Goal: Task Accomplishment & Management: Use online tool/utility

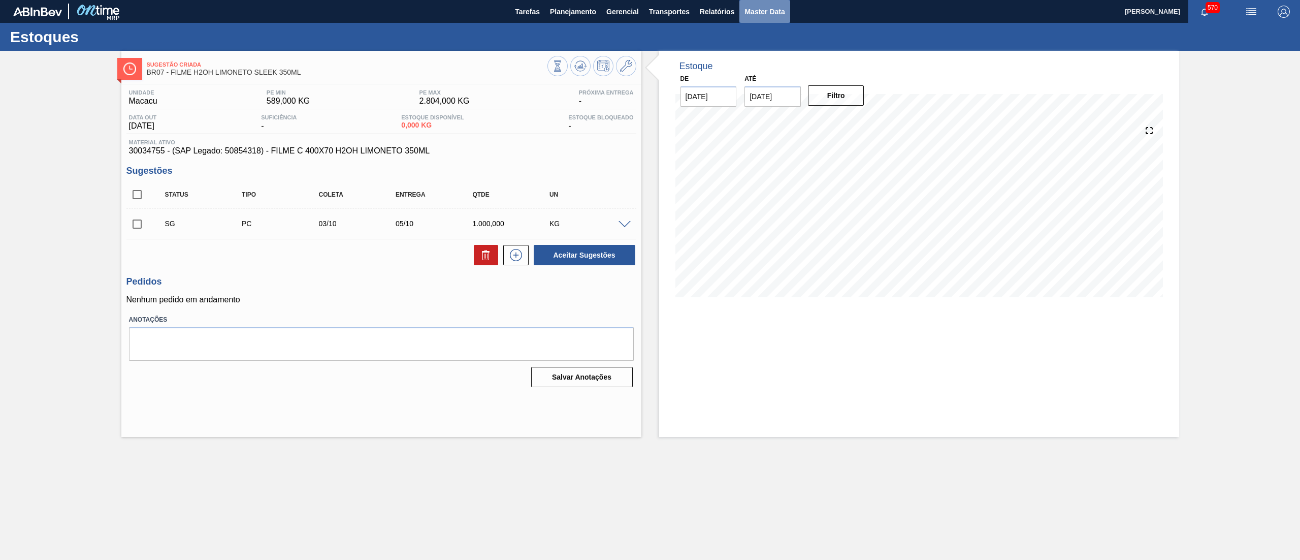
click at [762, 18] on button "Master Data" at bounding box center [765, 11] width 50 height 23
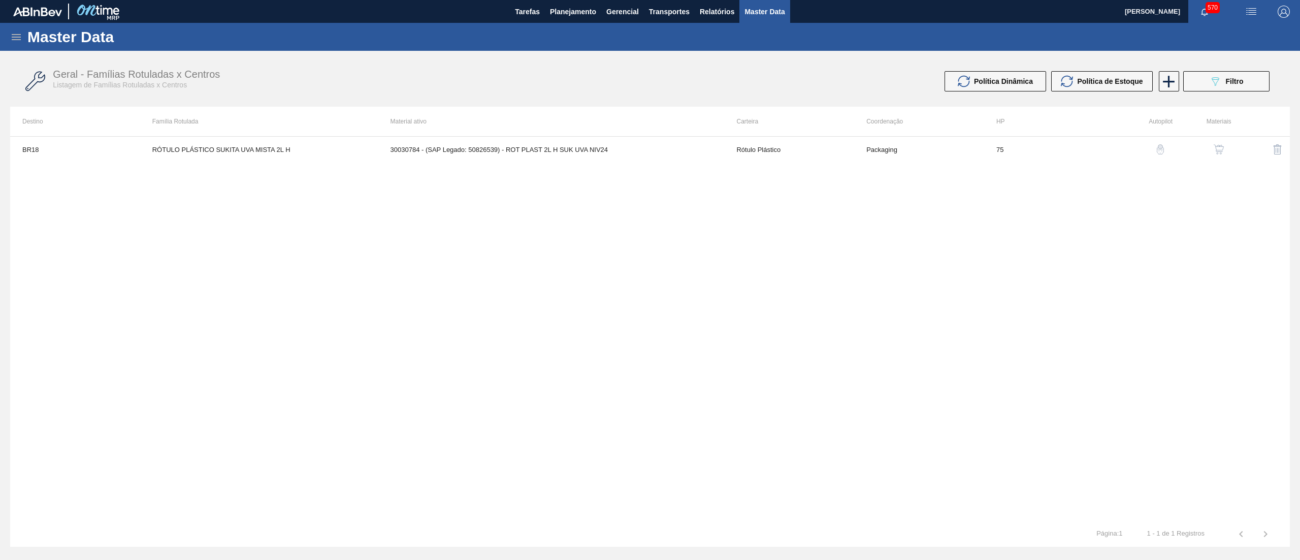
click at [17, 42] on icon at bounding box center [16, 37] width 12 height 12
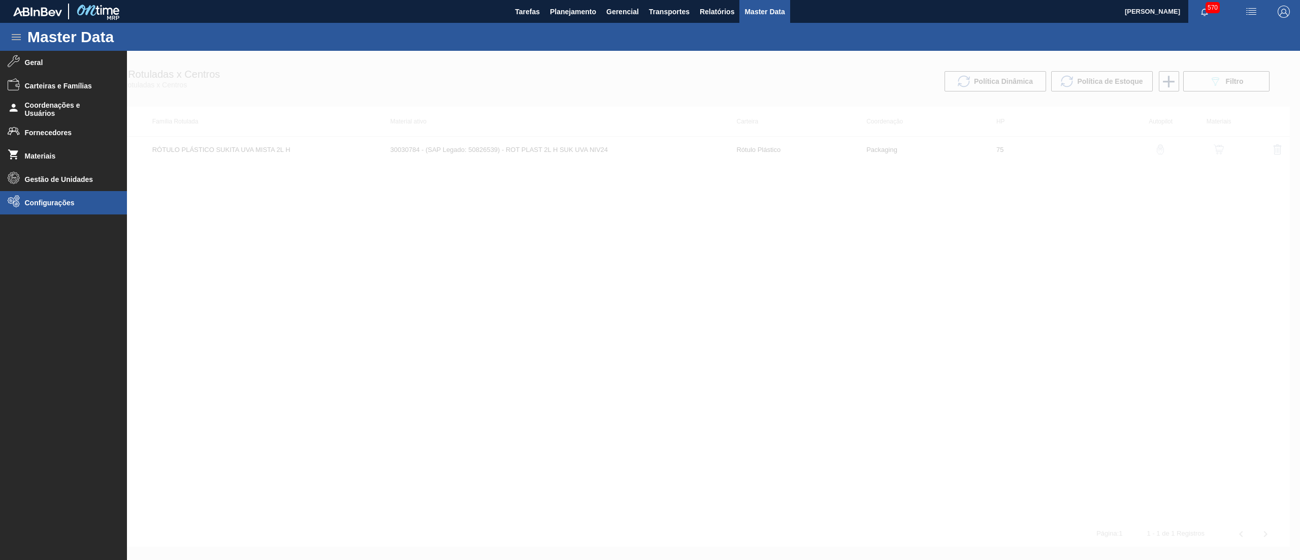
click at [27, 196] on li "Configurações" at bounding box center [63, 202] width 127 height 23
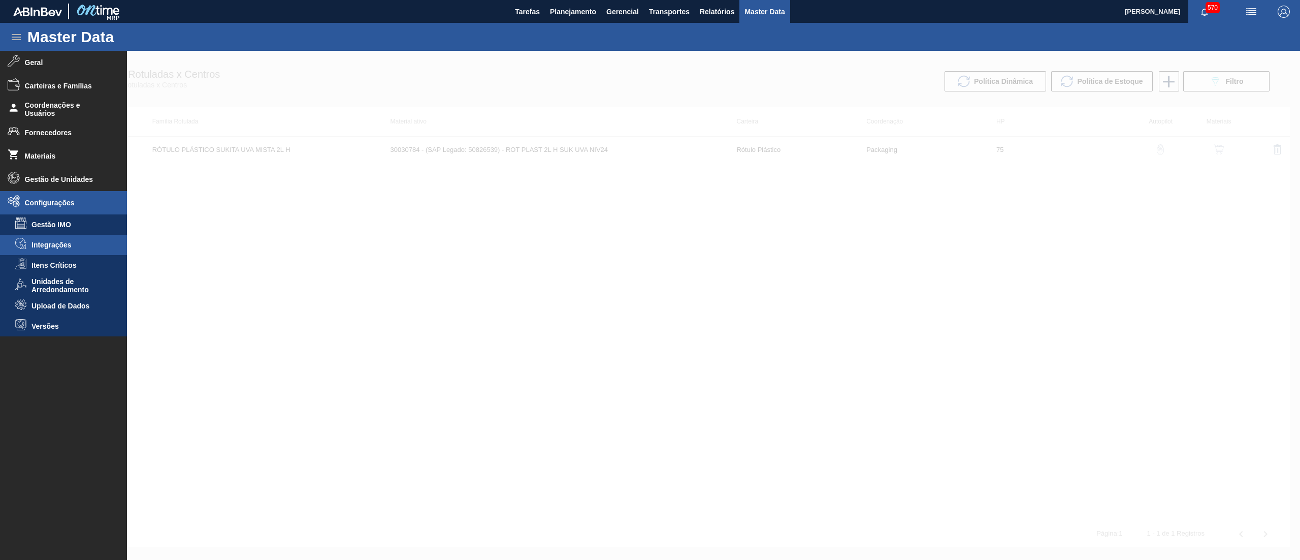
click at [57, 247] on span "Integrações" at bounding box center [70, 245] width 78 height 8
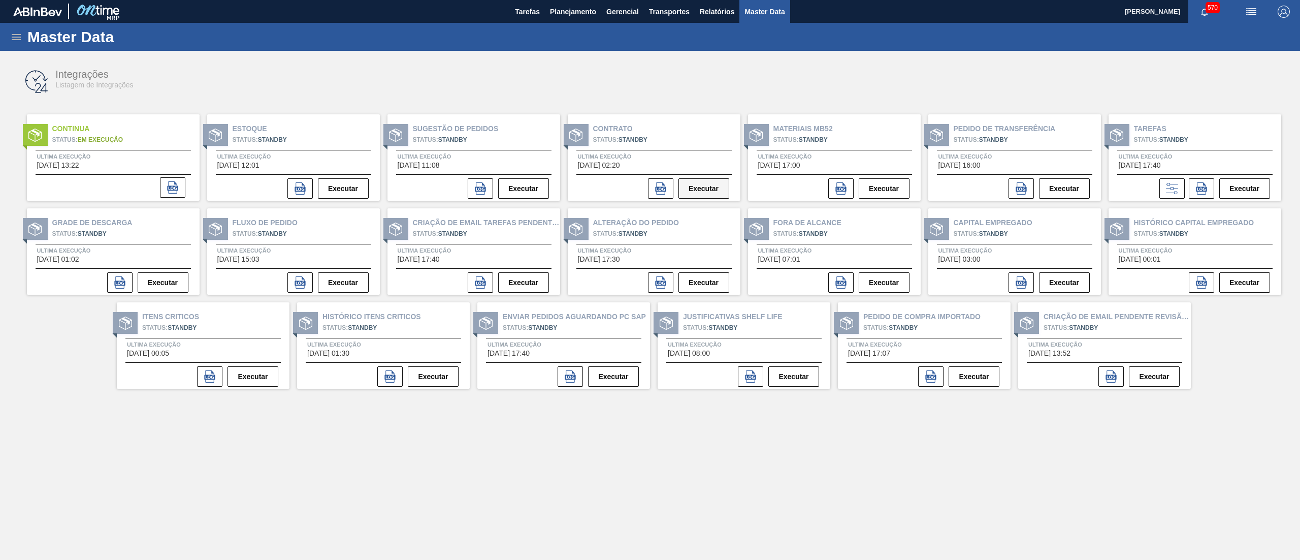
click at [697, 191] on button "Executar" at bounding box center [704, 188] width 51 height 20
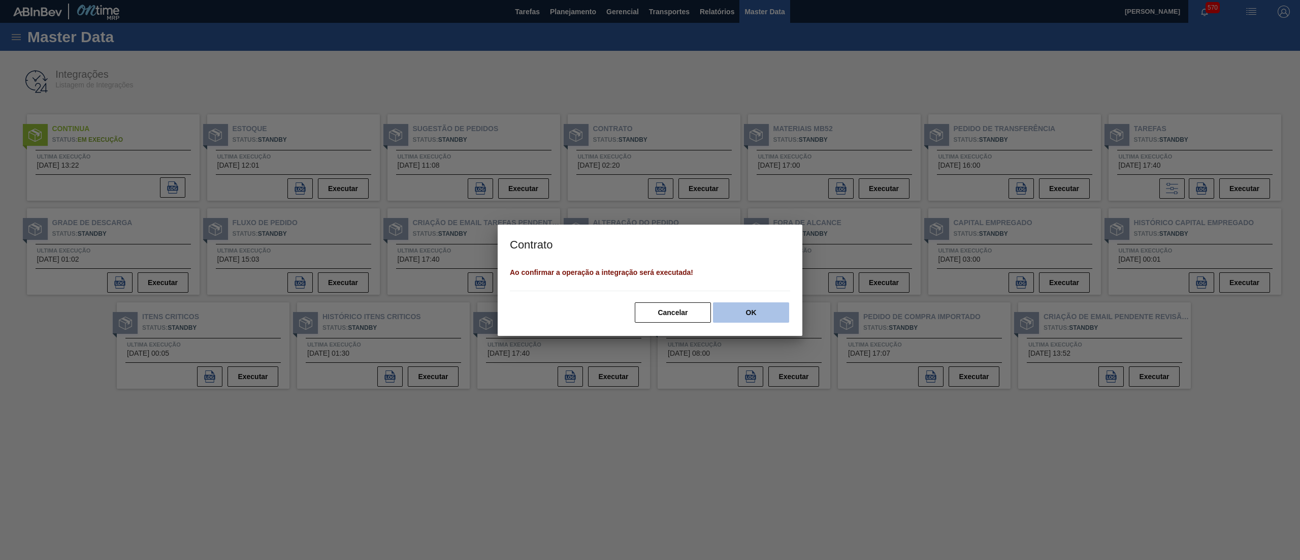
click at [762, 310] on button "OK" at bounding box center [751, 312] width 76 height 20
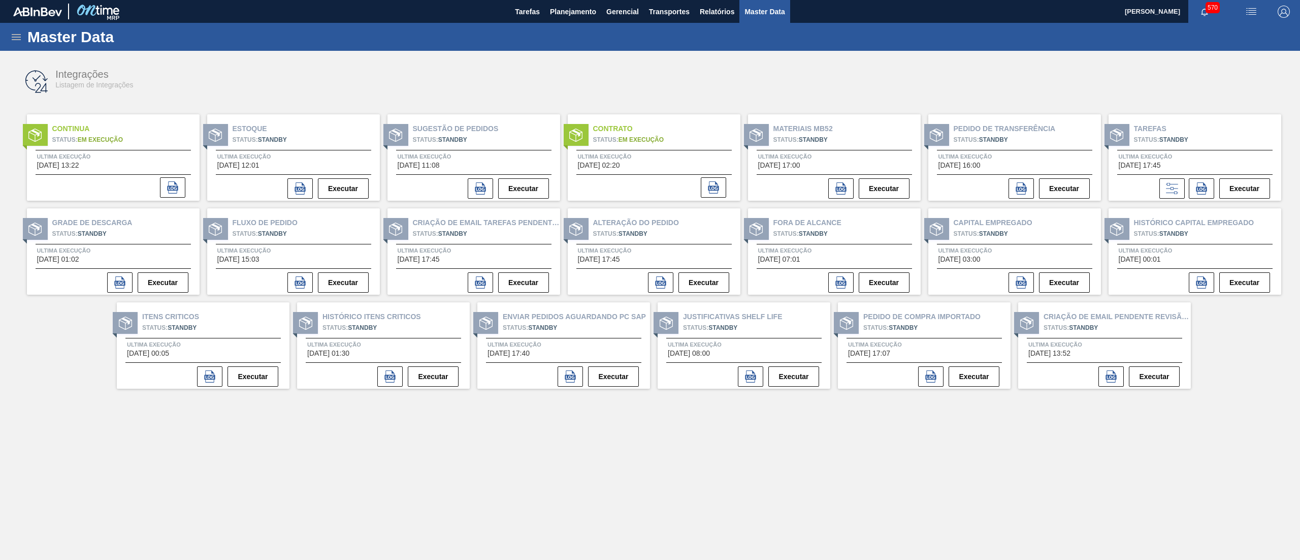
click at [632, 74] on div "Integrações Listagem de Integrações" at bounding box center [362, 79] width 614 height 21
click at [576, 17] on span "Planejamento" at bounding box center [573, 12] width 46 height 12
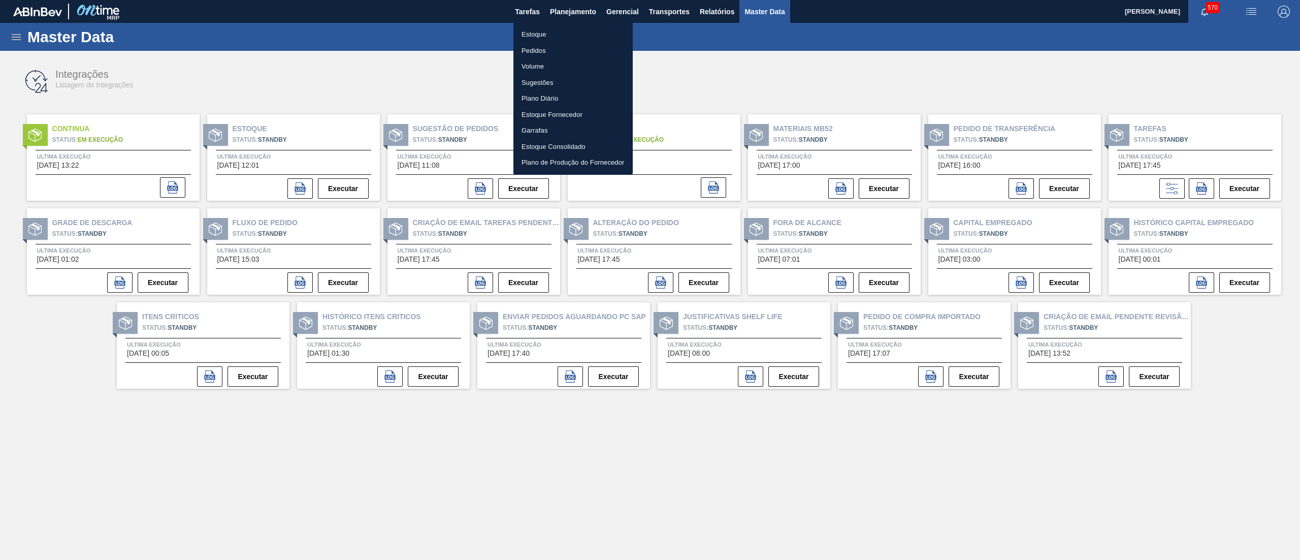
click at [571, 36] on li "Estoque" at bounding box center [572, 34] width 119 height 16
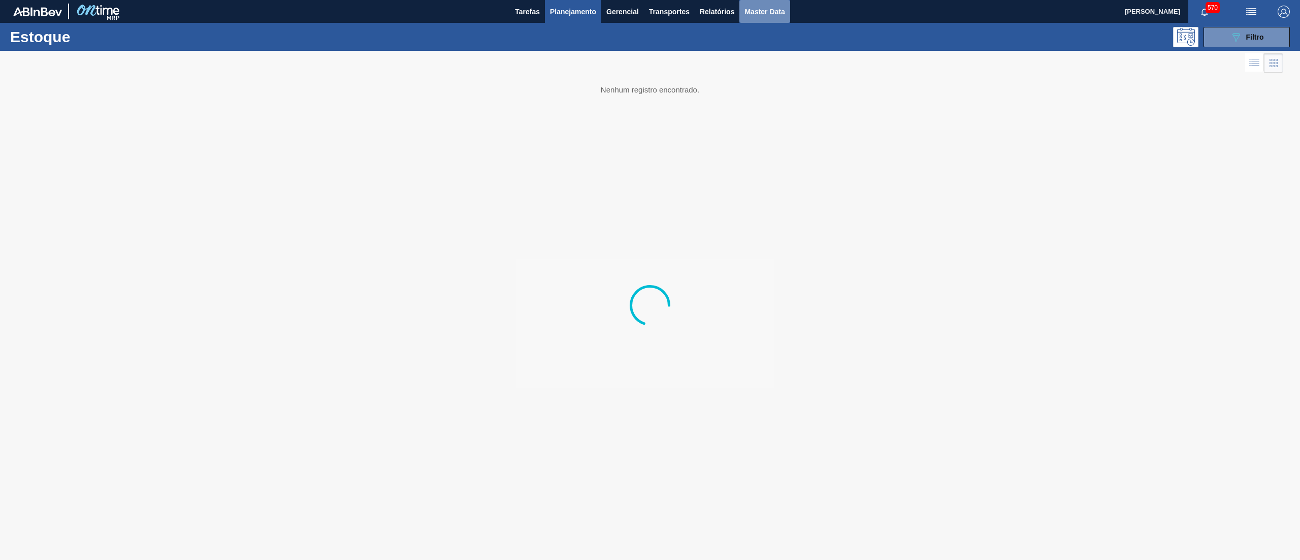
click at [750, 16] on span "Master Data" at bounding box center [765, 12] width 40 height 12
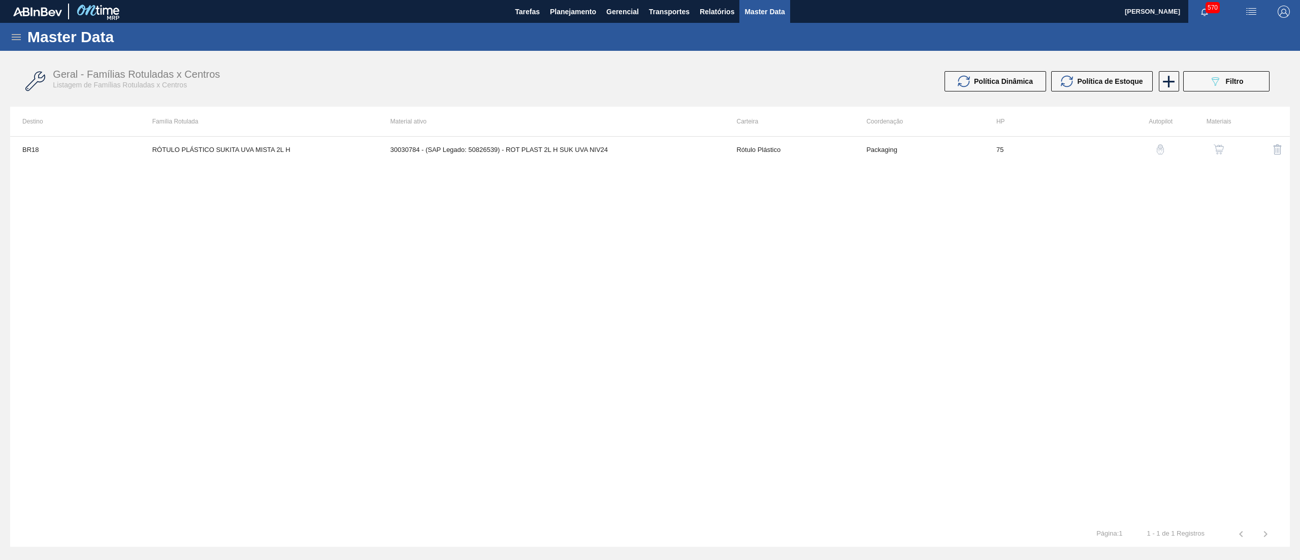
click at [17, 34] on icon at bounding box center [16, 37] width 12 height 12
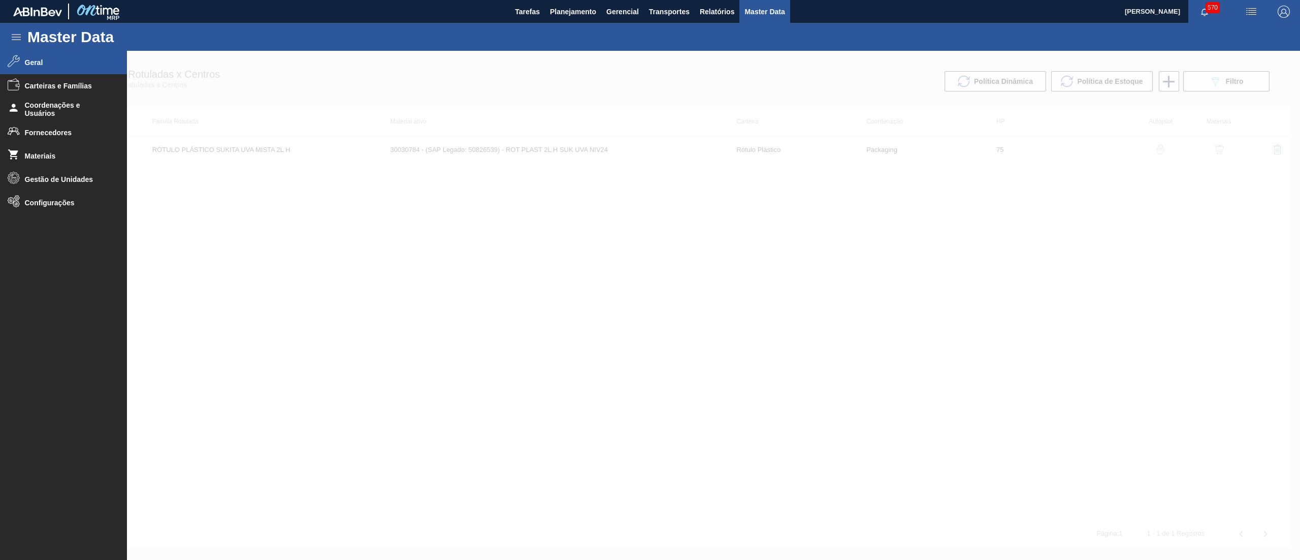
click at [36, 63] on span "Geral" at bounding box center [67, 62] width 84 height 8
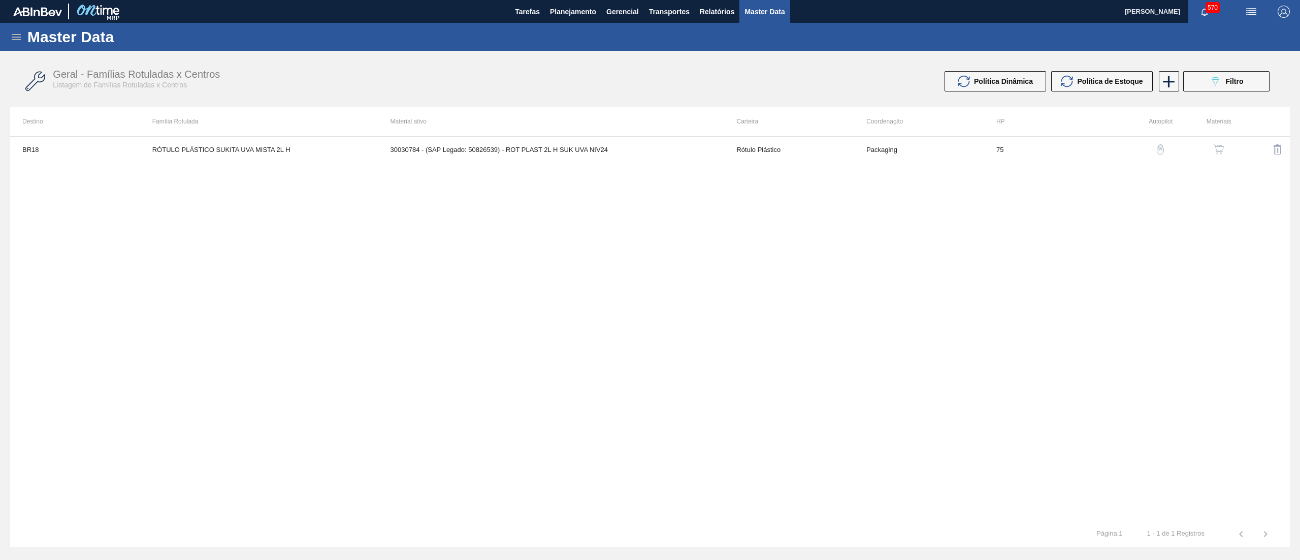
click at [14, 39] on icon at bounding box center [16, 37] width 9 height 6
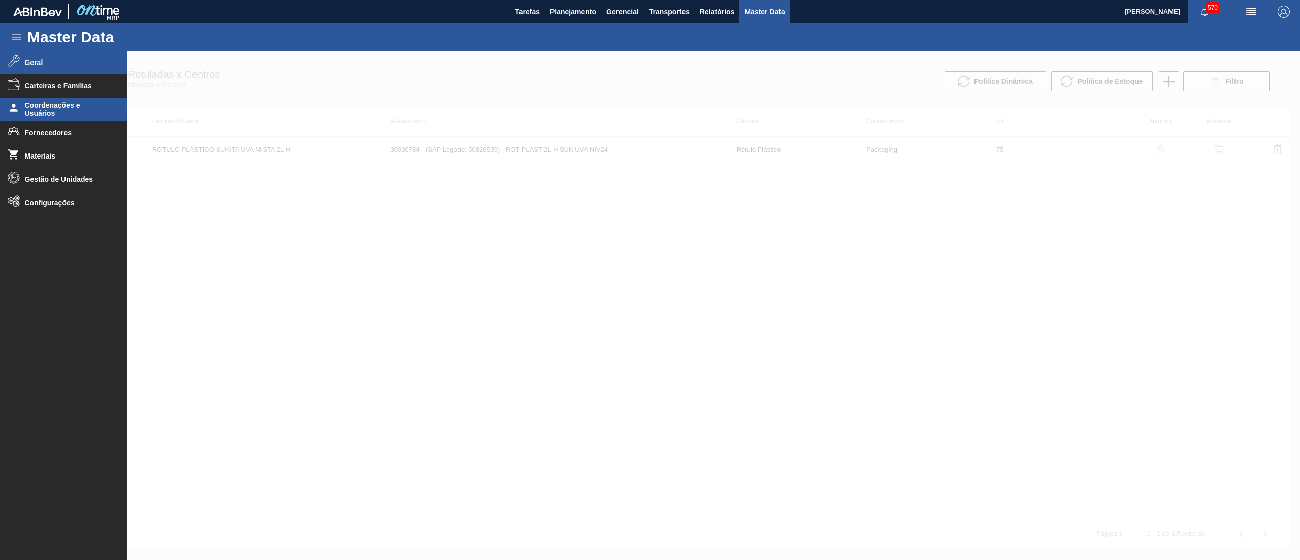
click at [45, 99] on li "Coordenações e Usuários" at bounding box center [63, 109] width 127 height 23
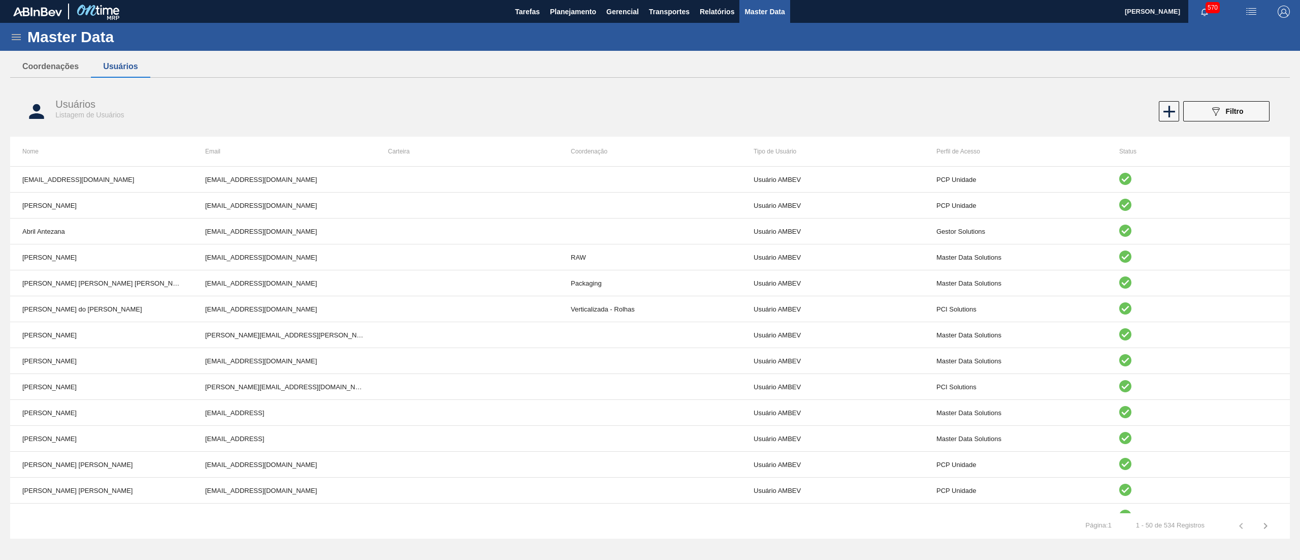
click at [359, 113] on div "Usuários Listagem de Usuários" at bounding box center [362, 109] width 614 height 21
click at [283, 107] on div "Usuários Listagem de Usuários" at bounding box center [362, 109] width 614 height 21
click at [1163, 116] on icon at bounding box center [1170, 112] width 20 height 20
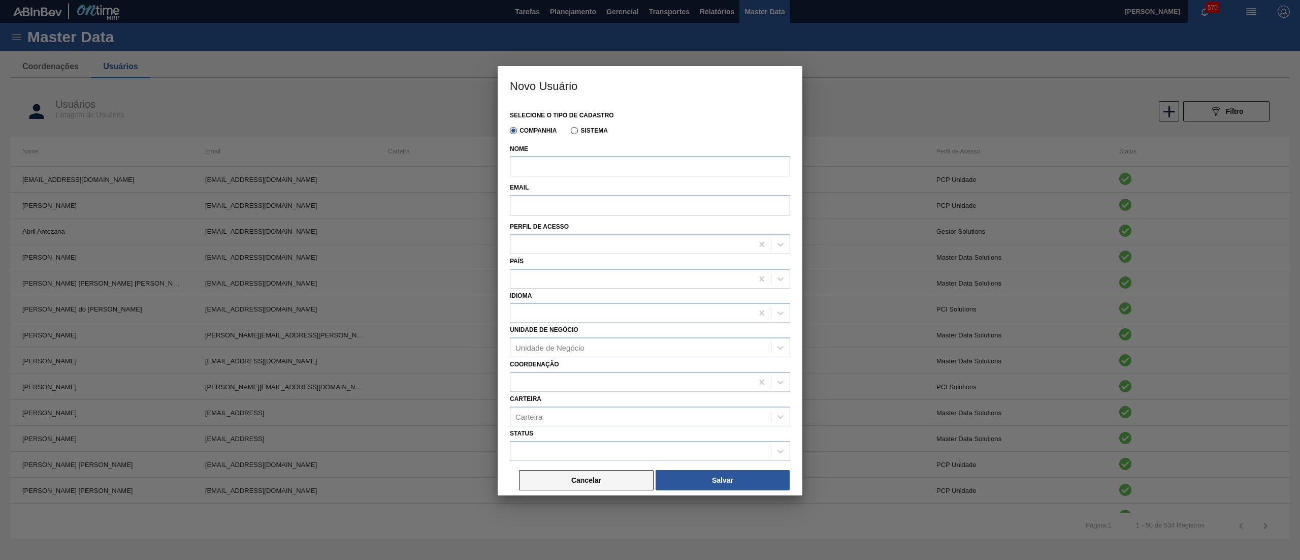
click at [556, 475] on button "Cancelar" at bounding box center [586, 480] width 135 height 20
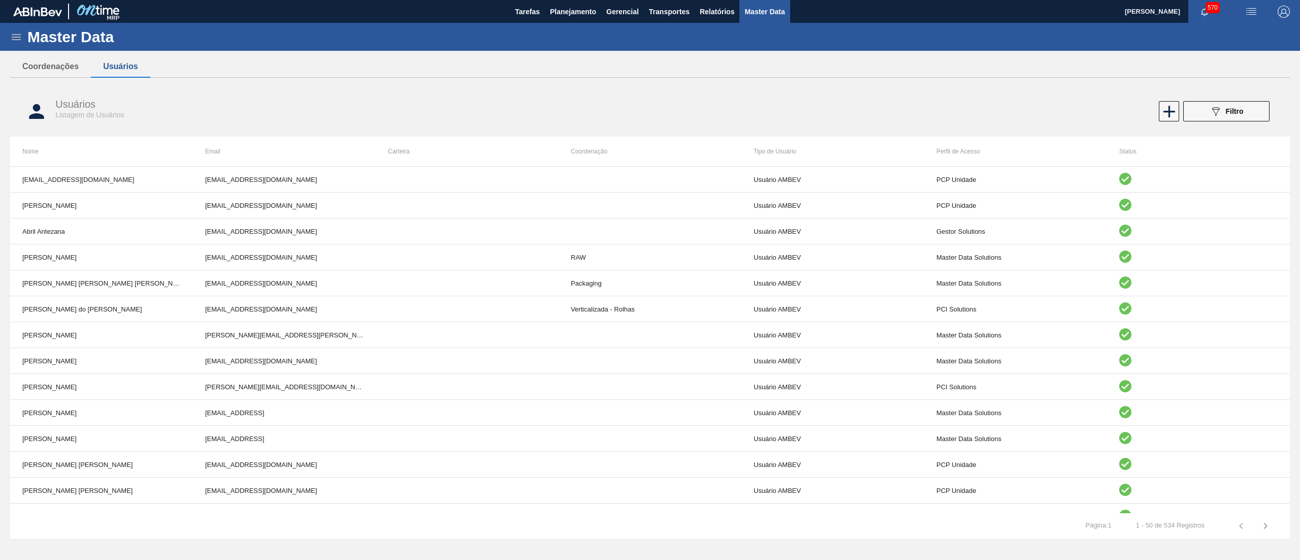
click at [13, 36] on icon at bounding box center [16, 37] width 12 height 12
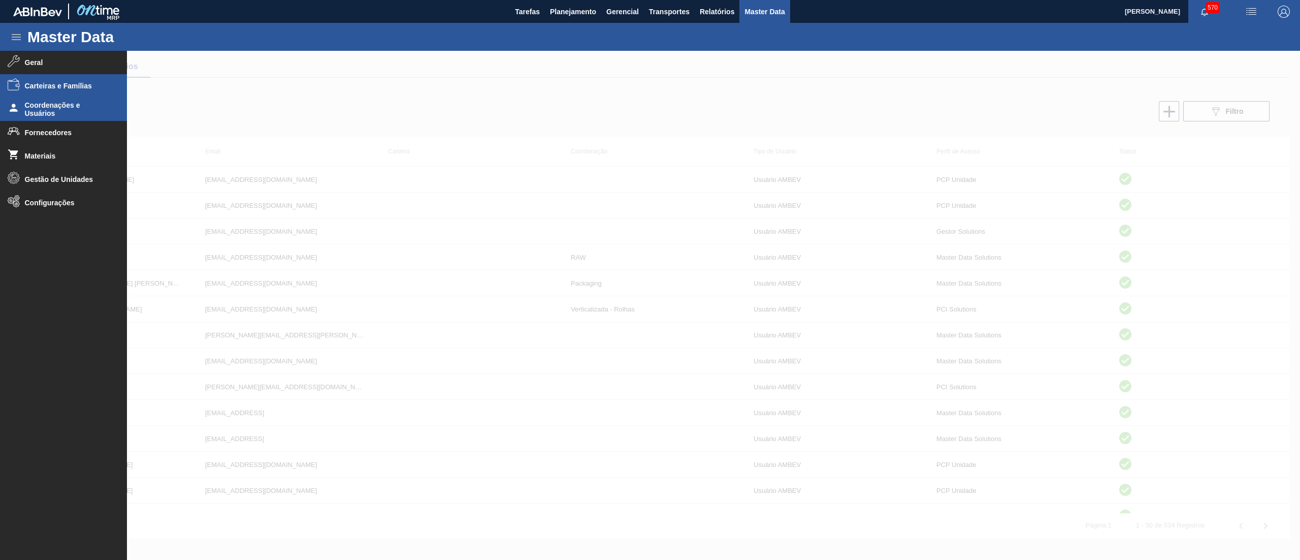
click at [51, 77] on li "Carteiras e Famílias" at bounding box center [63, 85] width 127 height 23
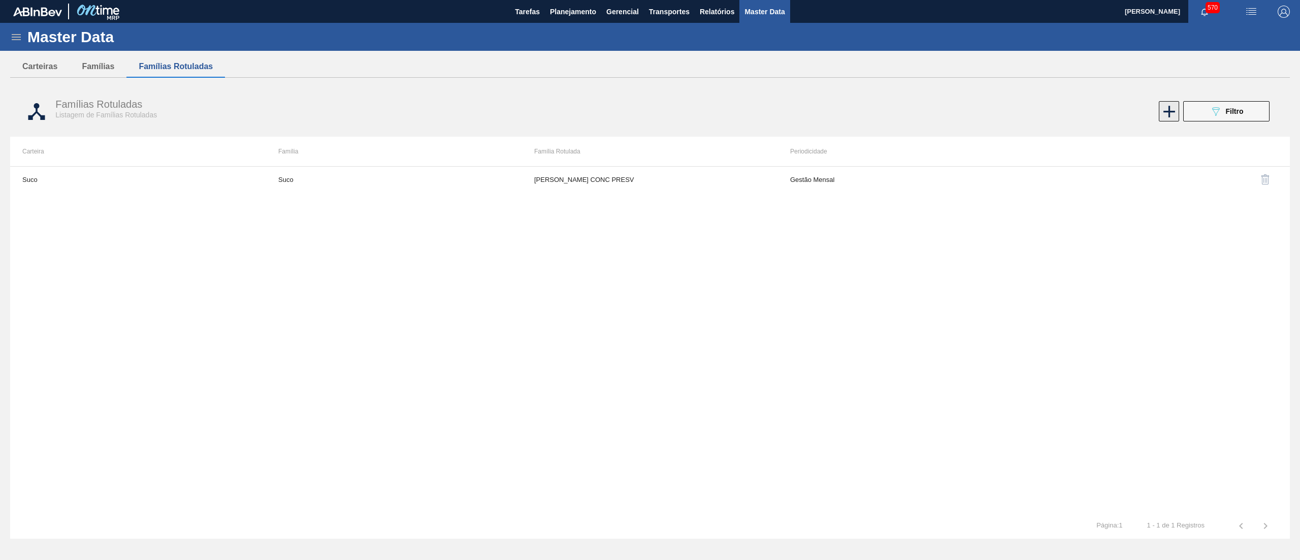
click at [1164, 115] on icon at bounding box center [1170, 112] width 20 height 20
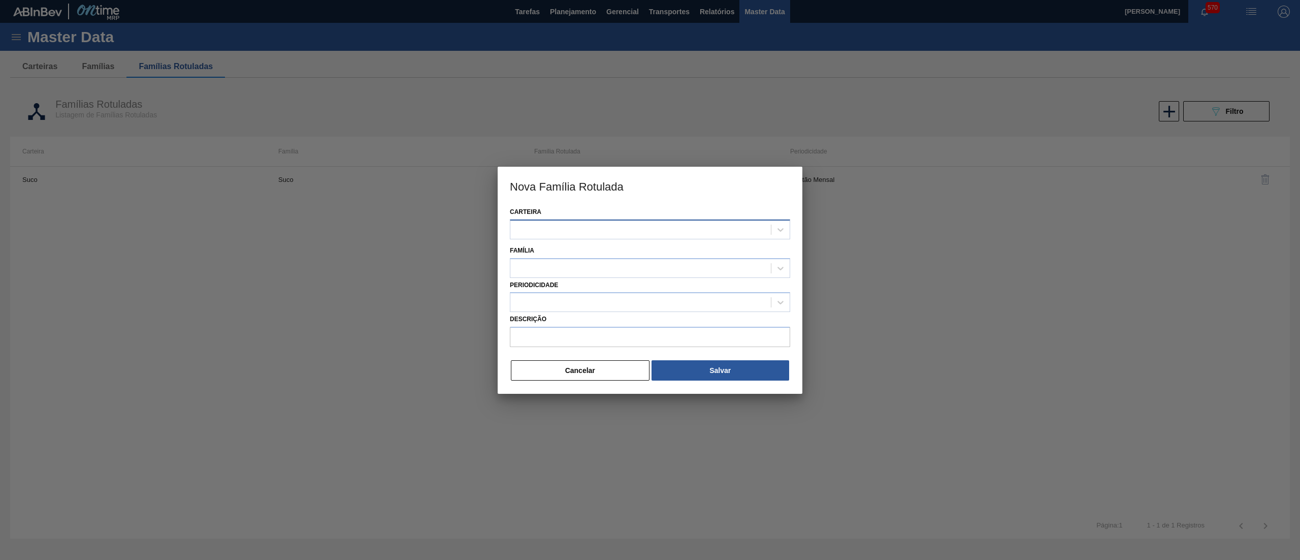
click at [568, 230] on div at bounding box center [640, 229] width 261 height 15
type input "arom"
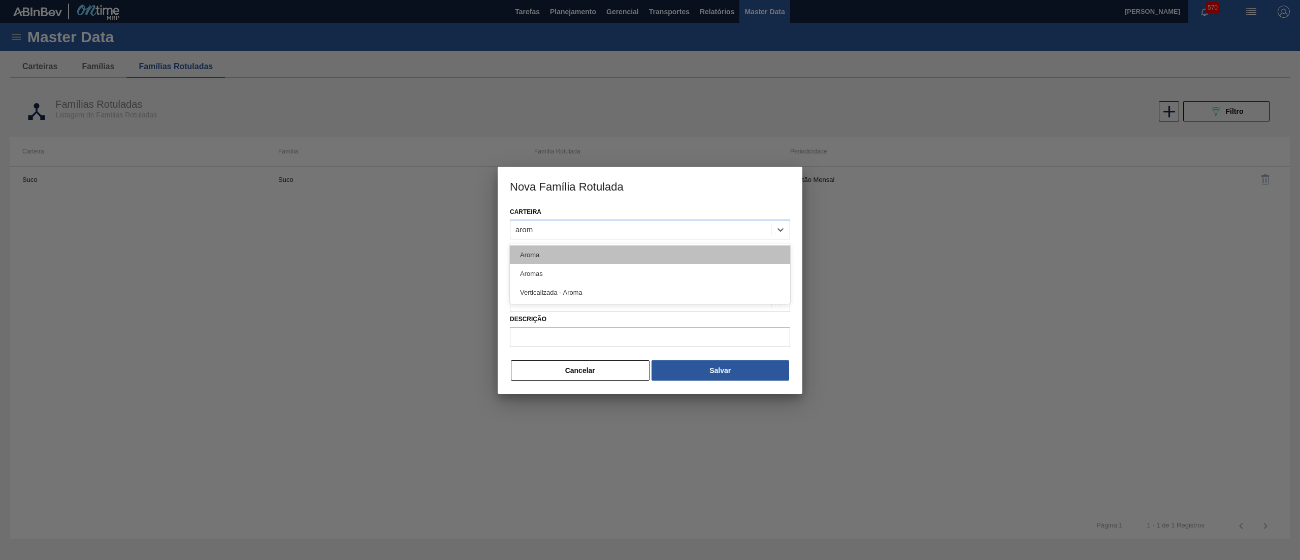
click at [575, 257] on div "Aroma" at bounding box center [650, 254] width 280 height 19
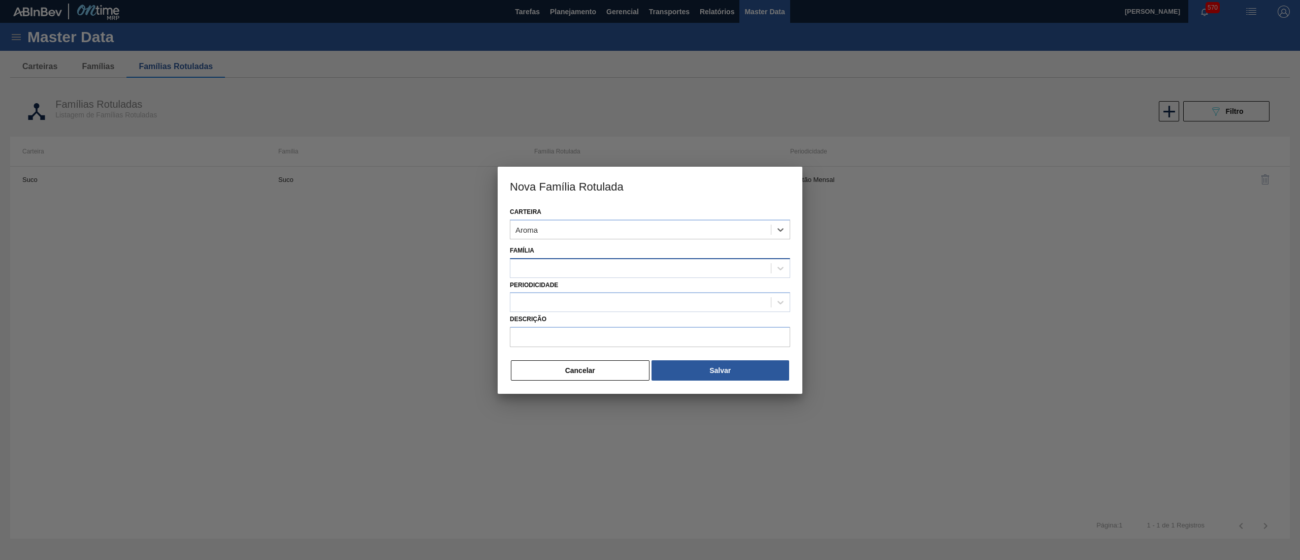
click at [569, 275] on div at bounding box center [650, 268] width 280 height 20
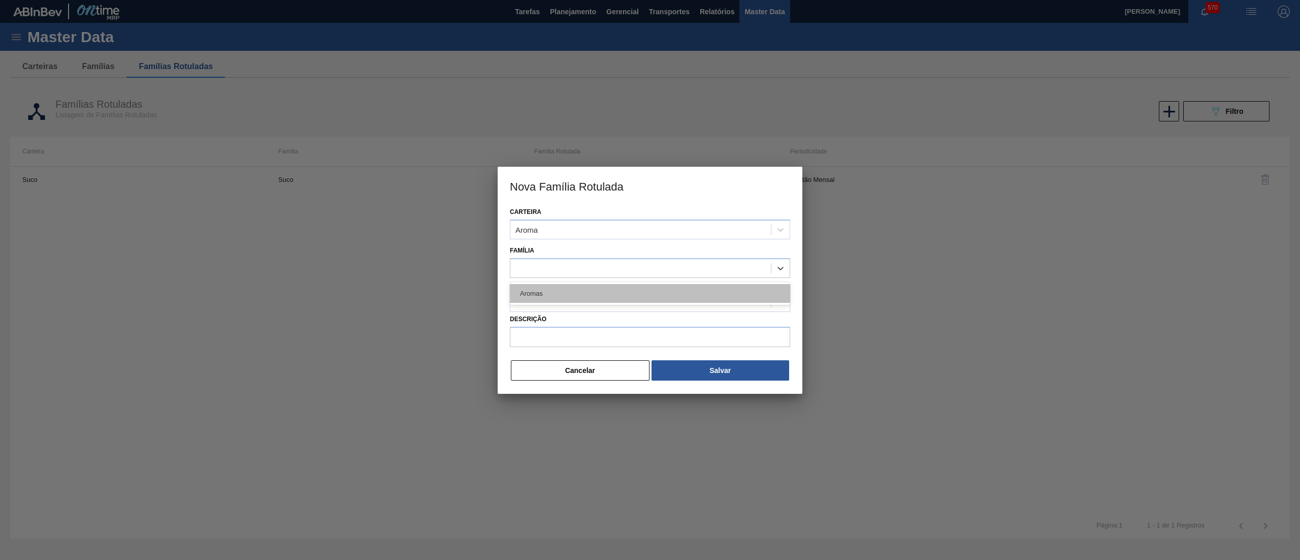
click at [567, 288] on div "Aromas" at bounding box center [650, 293] width 280 height 19
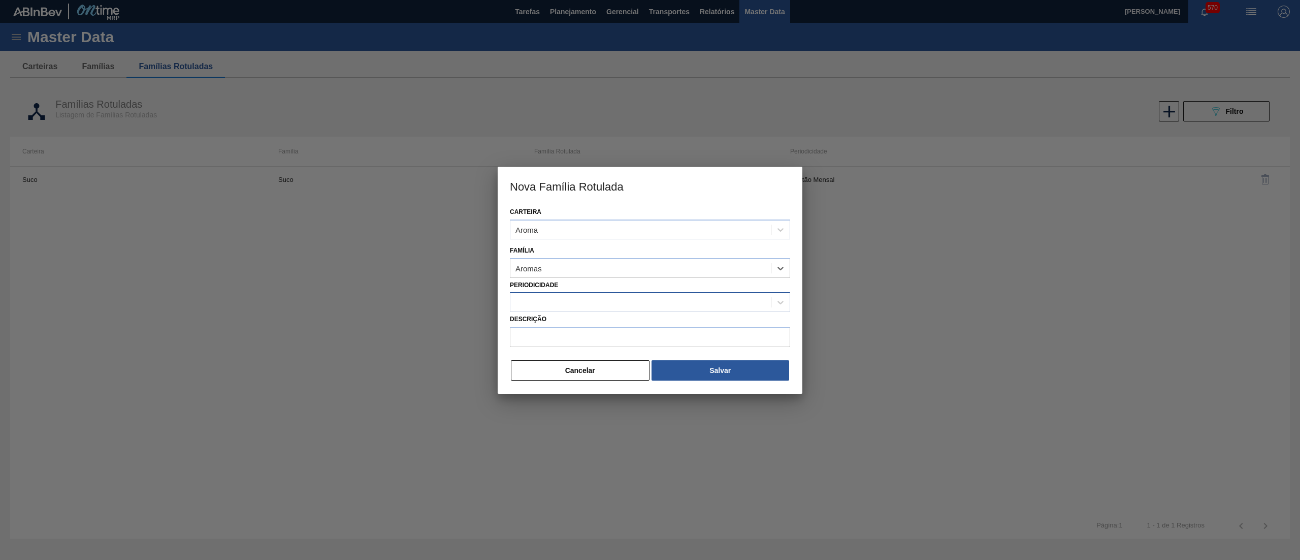
click at [565, 300] on div at bounding box center [640, 302] width 261 height 15
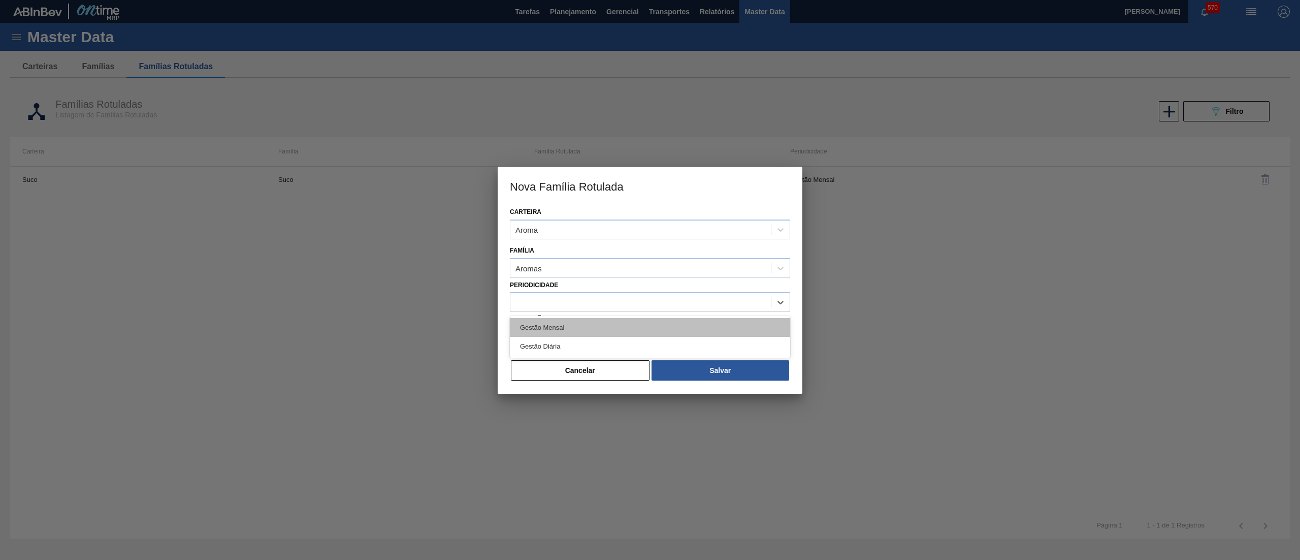
click at [565, 323] on div "Gestão Mensal" at bounding box center [650, 327] width 280 height 19
click at [566, 334] on input "Descrição" at bounding box center [650, 337] width 280 height 20
